Goal: Task Accomplishment & Management: Manage account settings

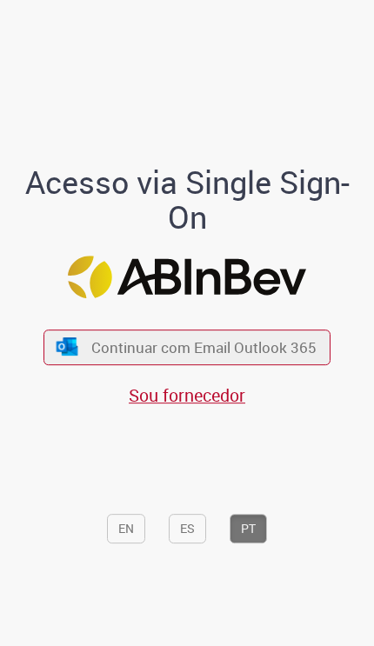
click at [268, 357] on span "Continuar com Email Outlook 365" at bounding box center [203, 347] width 225 height 20
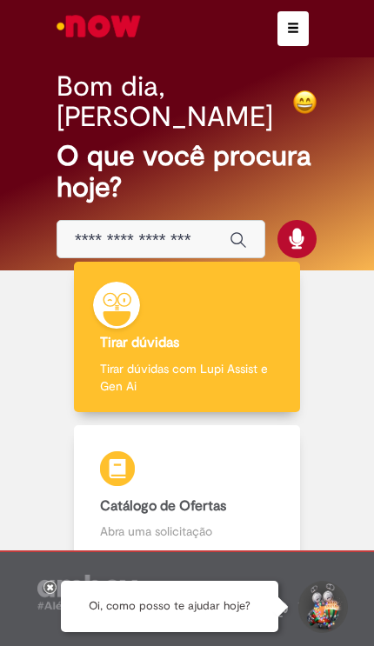
click at [293, 35] on button "button" at bounding box center [292, 28] width 31 height 35
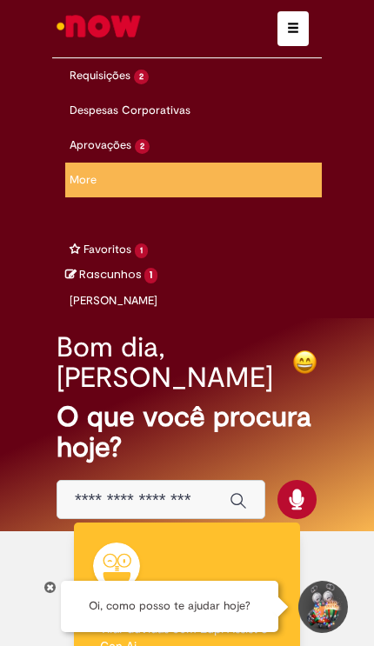
click at [0, 0] on link "Exibir todas as aprovações" at bounding box center [0, 0] width 0 height 0
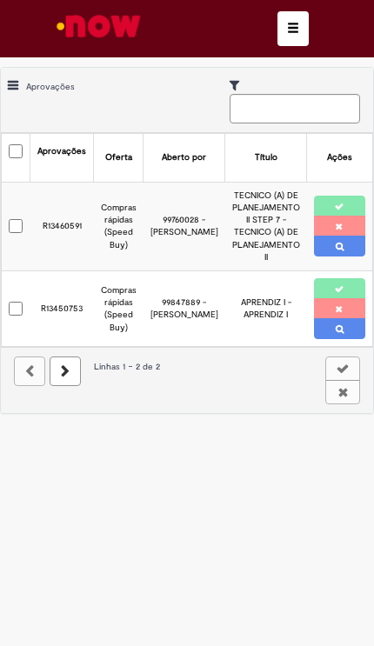
click at [331, 197] on button at bounding box center [340, 206] width 52 height 21
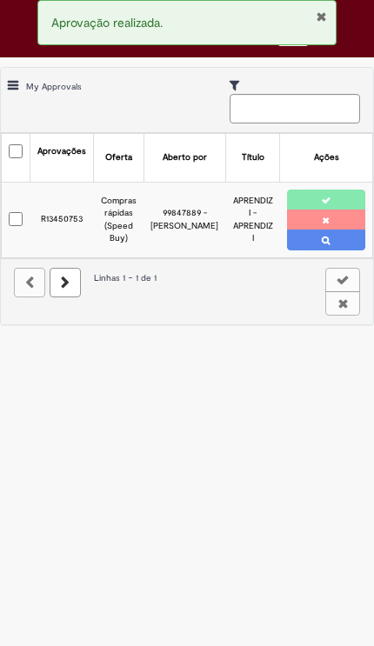
click at [124, 221] on td "Compras rápidas (Speed Buy)" at bounding box center [119, 220] width 50 height 76
click at [237, 216] on td "APRENDIZ I - APRENDIZ I" at bounding box center [252, 220] width 54 height 76
click at [331, 240] on link at bounding box center [326, 240] width 78 height 21
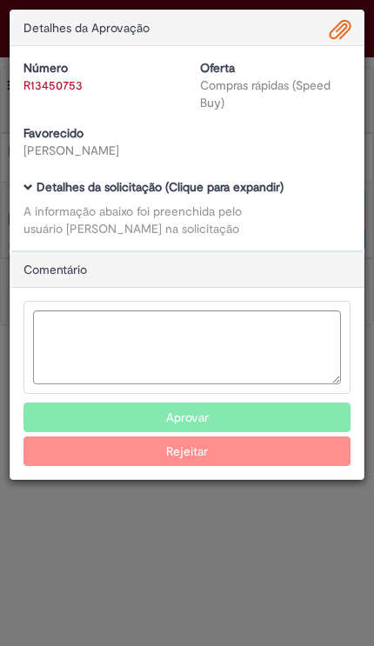
click at [191, 195] on b "Detalhes da solicitação (Clique para expandir)" at bounding box center [160, 187] width 247 height 16
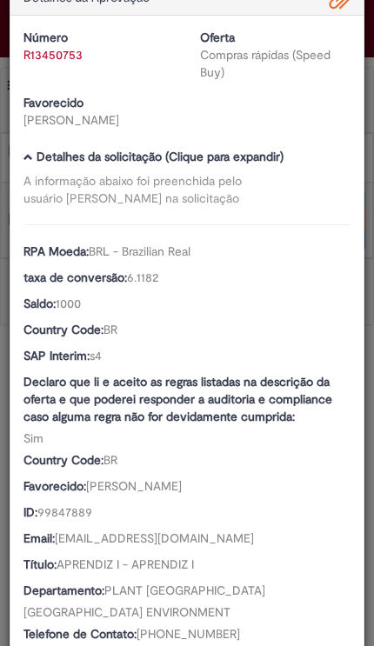
scroll to position [20, 0]
